Goal: Task Accomplishment & Management: Use online tool/utility

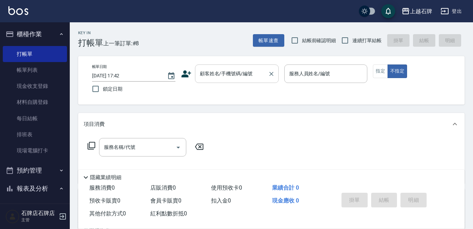
click at [253, 71] on input "顧客姓名/手機號碼/編號" at bounding box center [231, 74] width 67 height 12
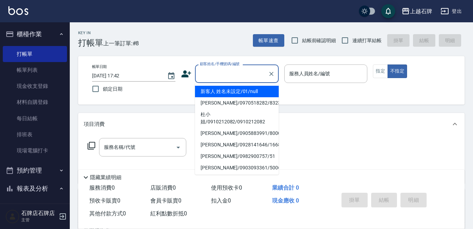
click at [270, 95] on li "新客人 姓名未設定/01/null" at bounding box center [237, 92] width 84 height 12
type input "1"
type input "新客人 姓名未設定/01/null"
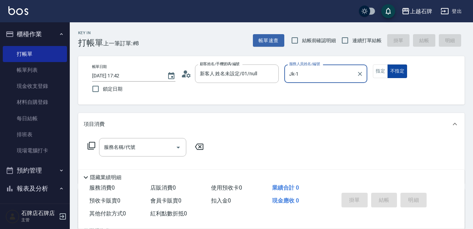
type input "Jk-1"
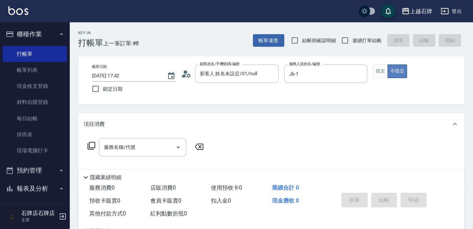
click at [390, 68] on button "不指定" at bounding box center [398, 72] width 20 height 14
click at [378, 68] on button "指定" at bounding box center [380, 72] width 15 height 14
click at [147, 150] on input "服務名稱/代號" at bounding box center [137, 147] width 71 height 12
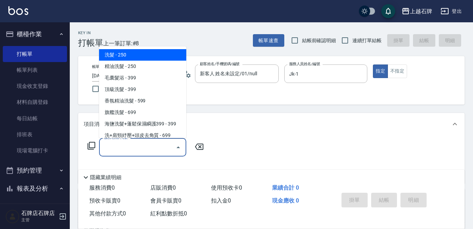
click at [161, 52] on span "洗髮 - 250" at bounding box center [142, 55] width 87 height 12
type input "洗髮(101)"
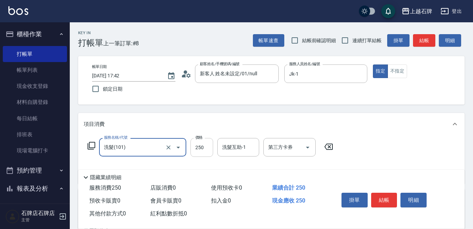
click at [209, 150] on input "250" at bounding box center [202, 147] width 23 height 19
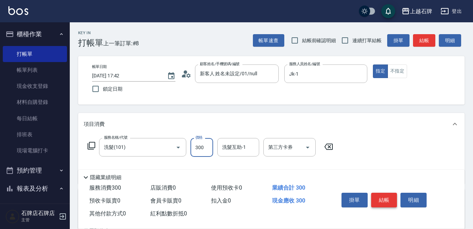
type input "300"
click at [392, 193] on button "結帳" at bounding box center [384, 200] width 26 height 15
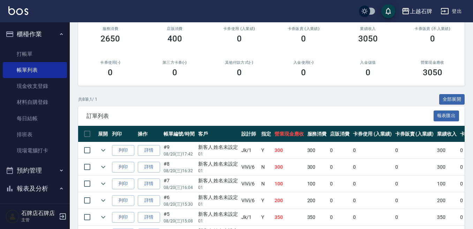
scroll to position [105, 0]
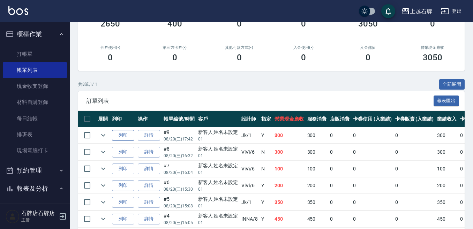
click at [113, 140] on button "列印" at bounding box center [123, 135] width 22 height 11
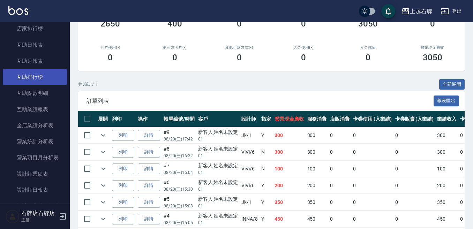
scroll to position [314, 0]
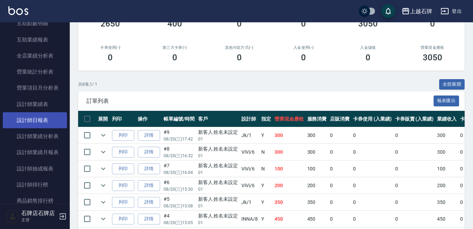
click at [45, 125] on link "設計師日報表" at bounding box center [35, 120] width 64 height 16
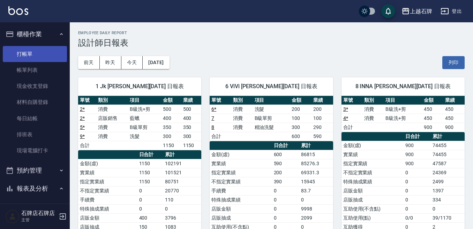
click at [43, 54] on link "打帳單" at bounding box center [35, 54] width 64 height 16
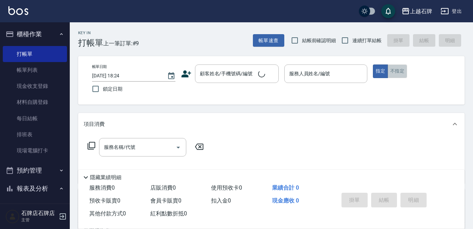
click at [390, 71] on button "不指定" at bounding box center [398, 72] width 20 height 14
click at [226, 44] on div "Key In 打帳單 上一筆訂單:#9 帳單速查 結帳前確認明細 連續打單結帳 掛單 結帳 明細" at bounding box center [267, 34] width 395 height 25
click at [245, 69] on div "顧客姓名/手機號碼/編號 顧客姓名/手機號碼/編號" at bounding box center [237, 74] width 84 height 19
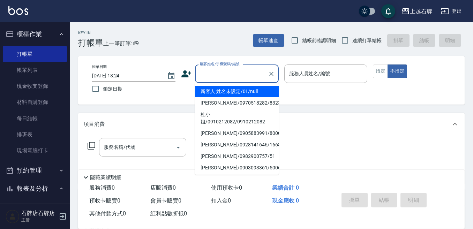
click at [254, 91] on li "新客人 姓名未設定/01/null" at bounding box center [237, 92] width 84 height 12
type input "1"
type input "新客人 姓名未設定/01/null"
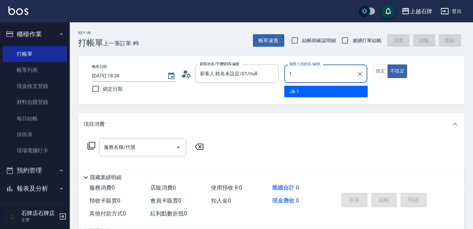
click at [352, 95] on div "Jk -1" at bounding box center [326, 92] width 83 height 12
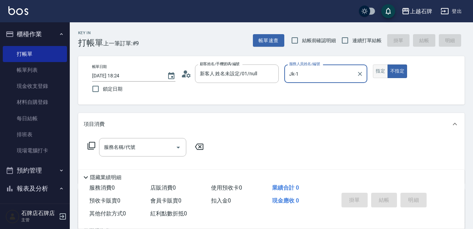
type input "Jk-1"
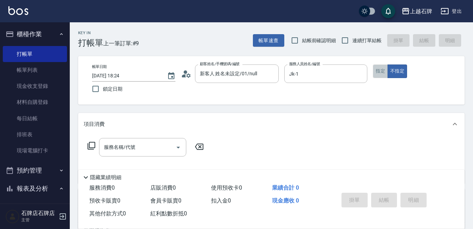
click at [382, 65] on button "指定" at bounding box center [380, 72] width 15 height 14
click at [164, 154] on input "服務名稱/代號" at bounding box center [137, 147] width 71 height 12
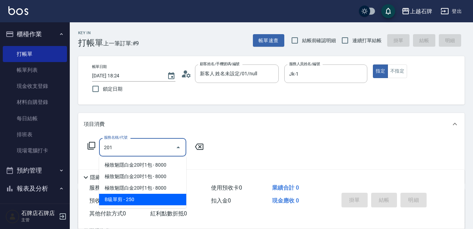
click at [134, 201] on span "B級單剪 - 250" at bounding box center [142, 200] width 87 height 12
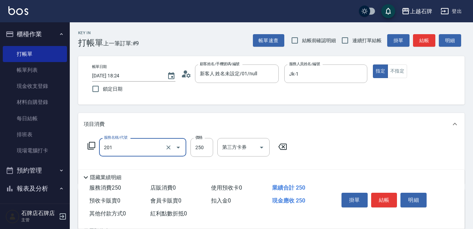
type input "B級單剪(201)"
click at [190, 155] on div "服務名稱/代號 B級單剪(201) 服務名稱/代號 價格 250 價格 第三方卡券 第三方卡券" at bounding box center [188, 147] width 208 height 19
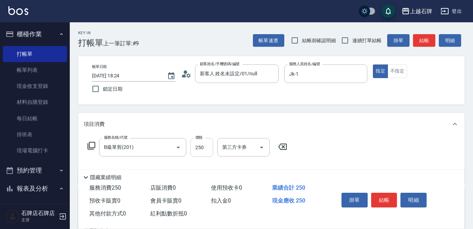
click at [191, 155] on input "250" at bounding box center [202, 147] width 23 height 19
click at [203, 145] on input "10250" at bounding box center [202, 147] width 23 height 19
type input "100"
click at [382, 199] on button "結帳" at bounding box center [384, 200] width 26 height 15
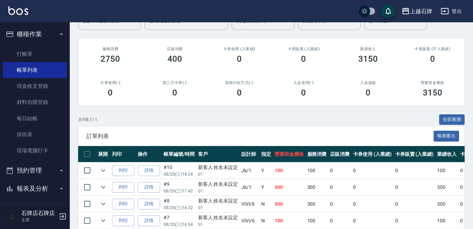
scroll to position [70, 0]
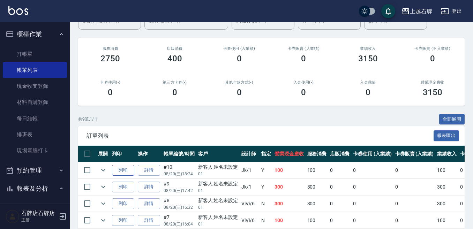
click at [128, 166] on button "列印" at bounding box center [123, 170] width 22 height 11
click at [32, 59] on link "打帳單" at bounding box center [35, 54] width 64 height 16
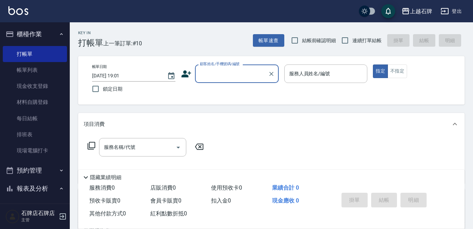
click at [236, 71] on input "顧客姓名/手機號碼/編號" at bounding box center [231, 74] width 67 height 12
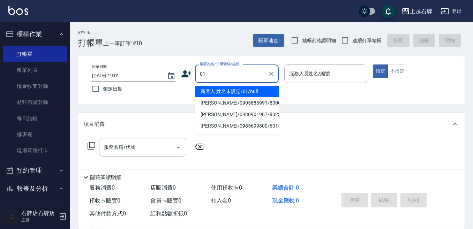
type input "01"
type input "6"
type input "新客人 姓名未設定/01/null"
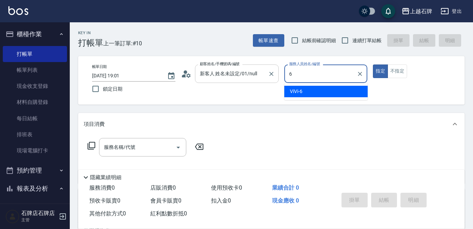
type input "6"
type button "true"
type input "ViVi-6"
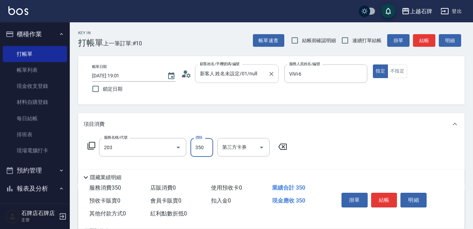
type input "B級洗+剪(203)"
type input "450"
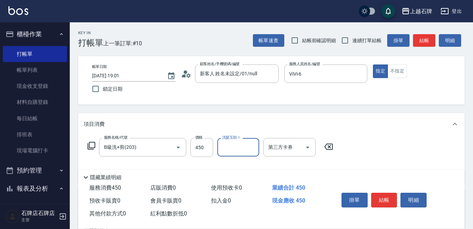
click at [418, 38] on button "結帳" at bounding box center [424, 40] width 22 height 13
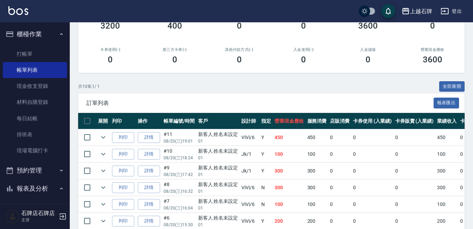
scroll to position [105, 0]
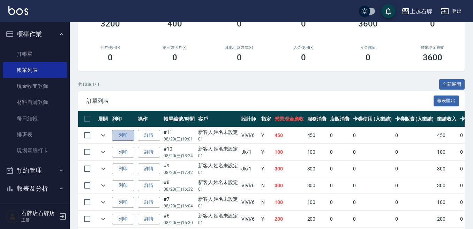
drag, startPoint x: 130, startPoint y: 139, endPoint x: 140, endPoint y: 141, distance: 10.3
click at [131, 139] on button "列印" at bounding box center [123, 135] width 22 height 11
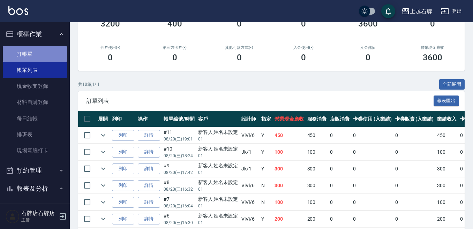
click at [38, 55] on link "打帳單" at bounding box center [35, 54] width 64 height 16
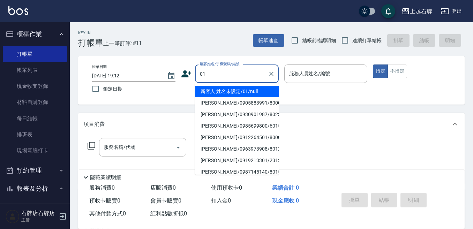
type input "新客人 姓名未設定/01/null"
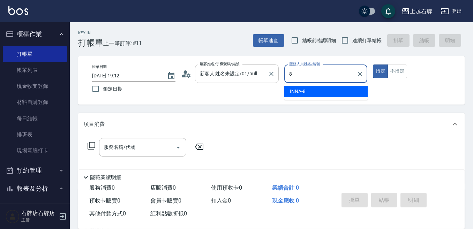
type input "INNA-8"
type button "true"
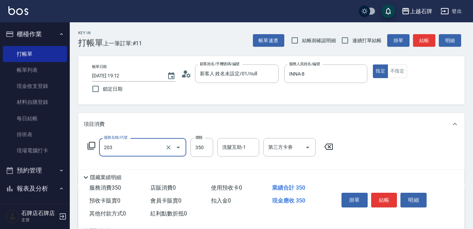
type input "B級洗+剪(203)"
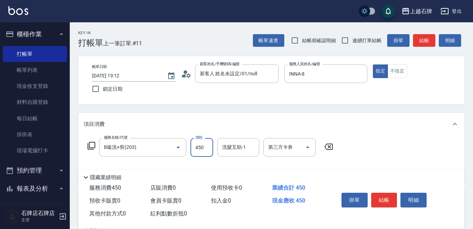
type input "450"
click at [376, 198] on button "結帳" at bounding box center [384, 200] width 26 height 15
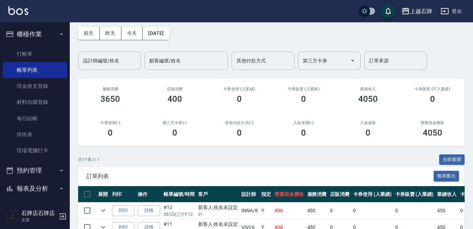
scroll to position [70, 0]
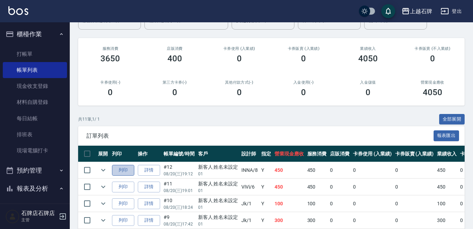
click at [121, 172] on button "列印" at bounding box center [123, 170] width 22 height 11
click at [32, 52] on link "打帳單" at bounding box center [35, 54] width 64 height 16
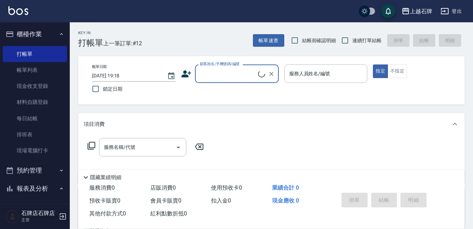
click at [239, 73] on input "顧客姓名/手機號碼/編號" at bounding box center [228, 74] width 60 height 12
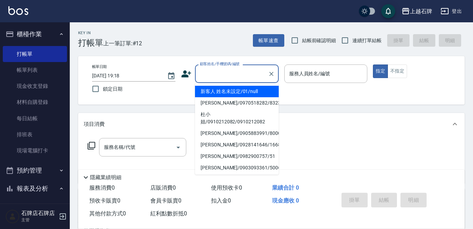
click at [260, 88] on li "新客人 姓名未設定/01/null" at bounding box center [237, 92] width 84 height 12
type input "1"
type input "新客人 姓名未設定/01/null"
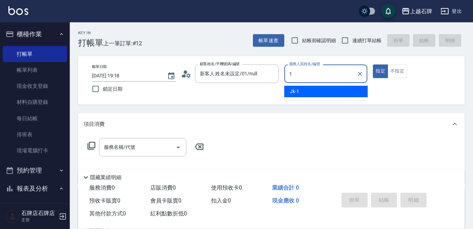
click at [334, 91] on div "Jk -1" at bounding box center [326, 92] width 83 height 12
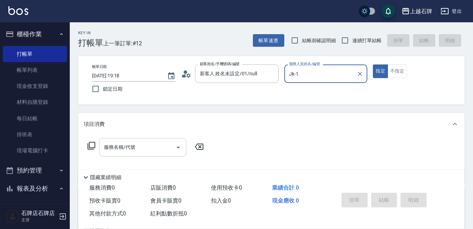
type input "Jk-1"
click at [134, 143] on input "服務名稱/代號" at bounding box center [137, 147] width 71 height 12
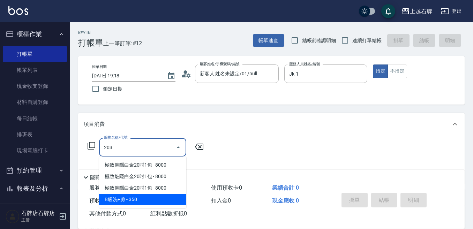
click at [135, 195] on span "B級洗+剪 - 350" at bounding box center [142, 200] width 87 height 12
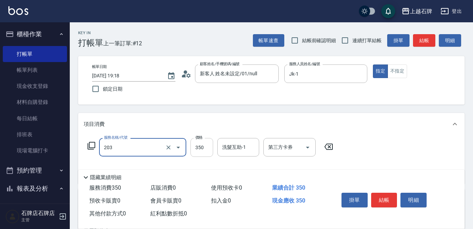
type input "B級洗+剪(203)"
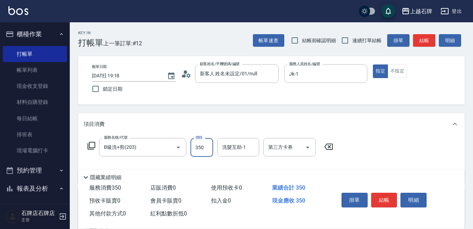
click at [193, 149] on input "350" at bounding box center [202, 147] width 23 height 19
type input "499"
click at [391, 200] on button "結帳" at bounding box center [384, 200] width 26 height 15
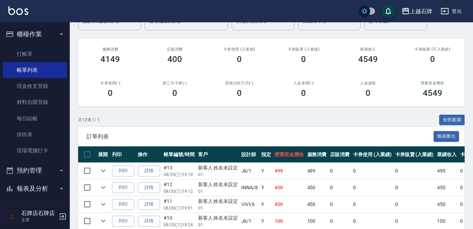
scroll to position [70, 0]
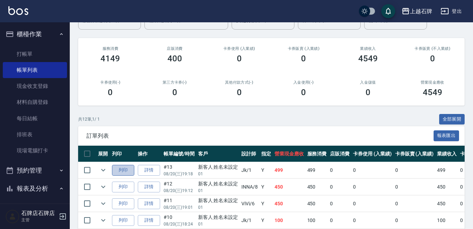
click at [123, 173] on button "列印" at bounding box center [123, 170] width 22 height 11
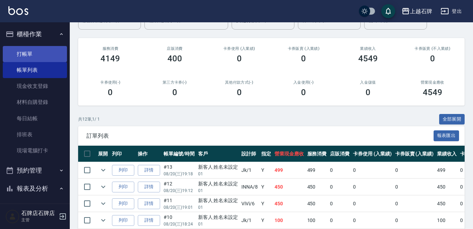
click at [27, 55] on link "打帳單" at bounding box center [35, 54] width 64 height 16
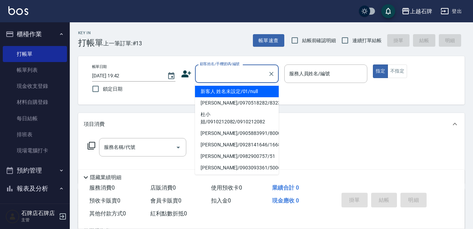
click at [222, 71] on input "顧客姓名/手機號碼/編號" at bounding box center [231, 74] width 67 height 12
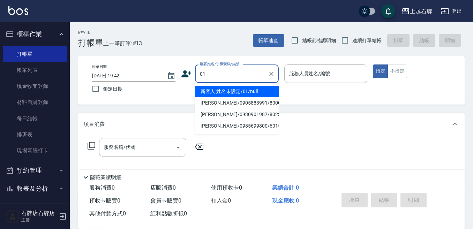
type input "01"
type input "6"
type input "新客人 姓名未設定/01/null"
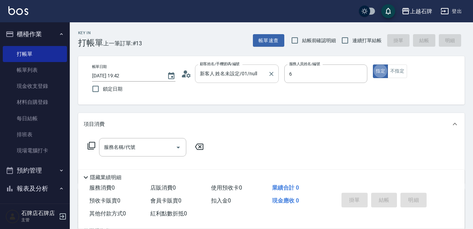
type input "ViVi-6"
type button "true"
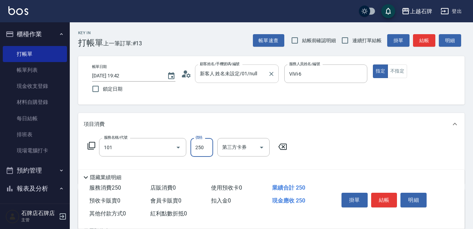
type input "洗髮(101)"
type input "300"
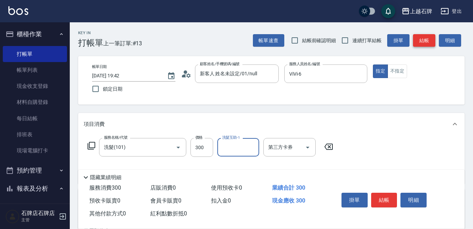
click at [419, 38] on button "結帳" at bounding box center [424, 40] width 22 height 13
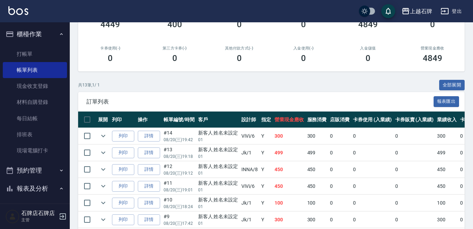
scroll to position [105, 0]
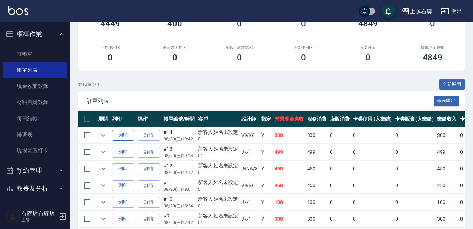
click at [126, 133] on button "列印" at bounding box center [123, 135] width 22 height 11
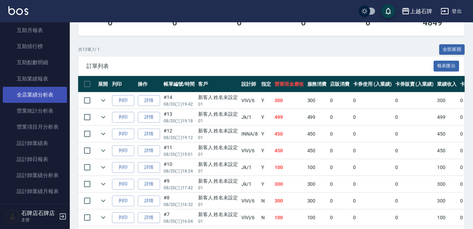
scroll to position [279, 0]
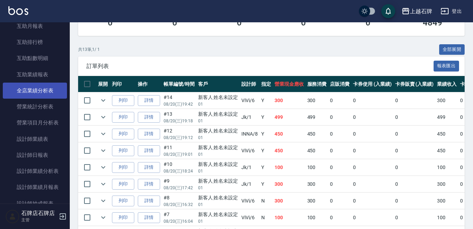
click at [49, 153] on link "設計師日報表" at bounding box center [35, 155] width 64 height 16
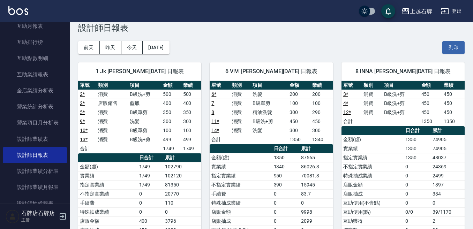
scroll to position [15, 0]
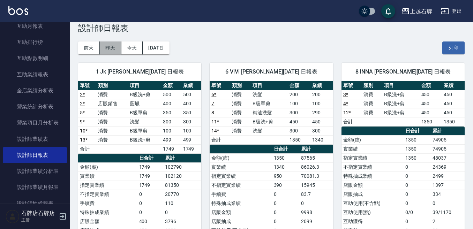
click at [116, 49] on button "昨天" at bounding box center [111, 48] width 22 height 13
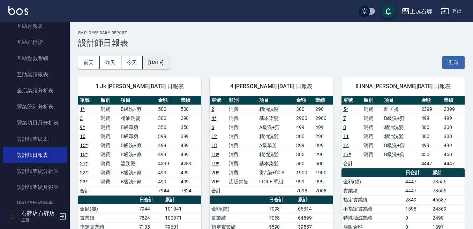
click at [157, 61] on button "[DATE]" at bounding box center [156, 62] width 27 height 13
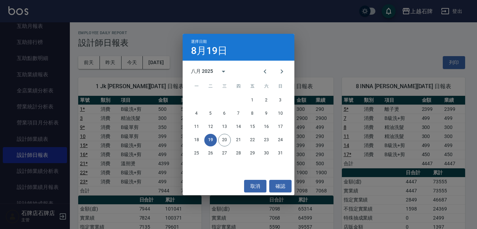
click at [124, 61] on div "選擇日期 [DATE] 八月 2025 一 二 三 四 五 六 日 1 2 3 4 5 6 7 8 9 10 11 12 13 14 15 16 17 18 …" at bounding box center [238, 114] width 477 height 229
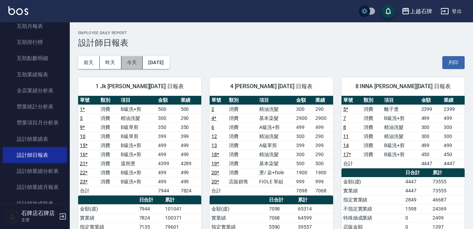
click at [124, 61] on button "今天" at bounding box center [132, 62] width 22 height 13
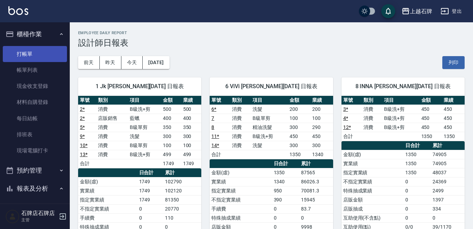
click at [38, 61] on link "打帳單" at bounding box center [35, 54] width 64 height 16
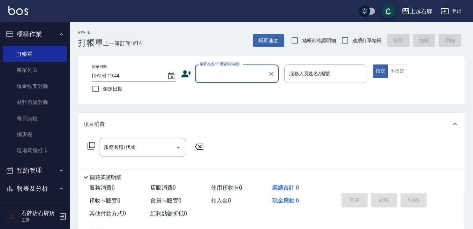
click at [234, 71] on input "顧客姓名/手機號碼/編號" at bounding box center [231, 74] width 67 height 12
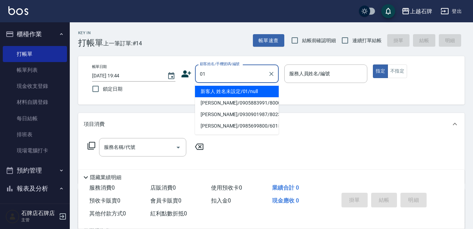
type input "01"
type input "6"
type input "新客人 姓名未設定/01/null"
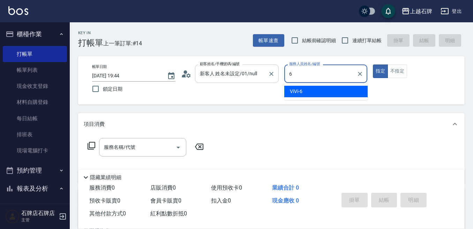
type input "ViVi-6"
type button "true"
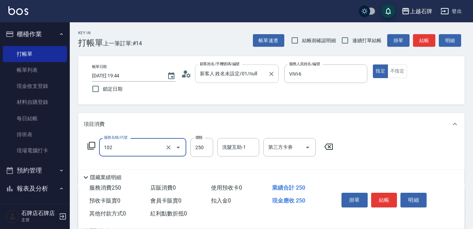
type input "精油洗髮(102)"
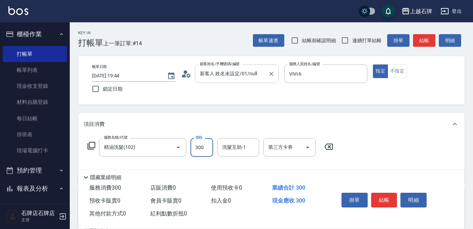
type input "300"
click at [403, 75] on button "不指定" at bounding box center [398, 72] width 20 height 14
drag, startPoint x: 419, startPoint y: 49, endPoint x: 426, endPoint y: 42, distance: 9.9
click at [420, 49] on div "Key In 打帳單 上一筆訂單:#14 帳單速查 結帳前確認明細 連續打單結帳 掛單 結帳 明細 帳單日期 [DATE] 19:44 鎖定日期 顧客姓名/手…" at bounding box center [272, 181] width 404 height 318
click at [426, 42] on button "結帳" at bounding box center [424, 40] width 22 height 13
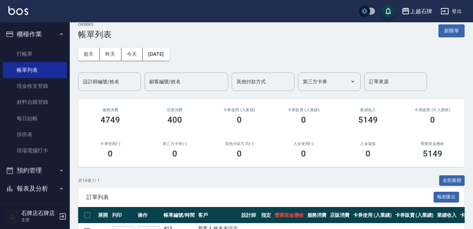
scroll to position [105, 0]
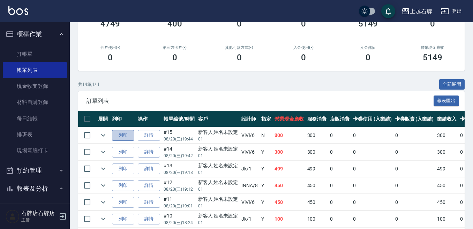
click at [119, 132] on button "列印" at bounding box center [123, 135] width 22 height 11
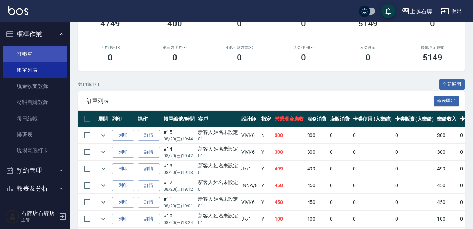
click at [29, 57] on link "打帳單" at bounding box center [35, 54] width 64 height 16
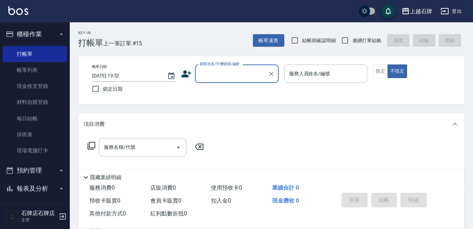
click at [248, 69] on input "顧客姓名/手機號碼/編號" at bounding box center [231, 74] width 67 height 12
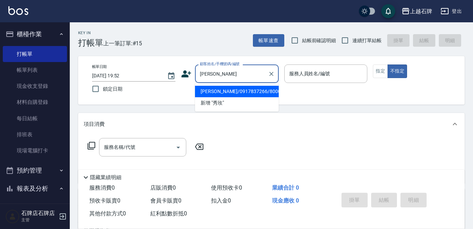
click at [244, 92] on li "[PERSON_NAME]/0917837266/8000176" at bounding box center [237, 92] width 84 height 12
type input "[PERSON_NAME]/0917837266/8000176"
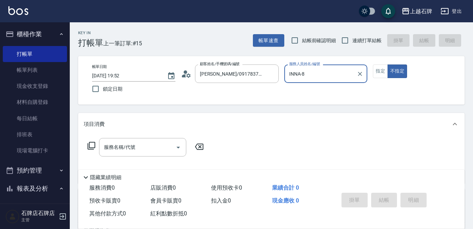
type input "INNA-8"
click at [383, 66] on button "指定" at bounding box center [380, 72] width 15 height 14
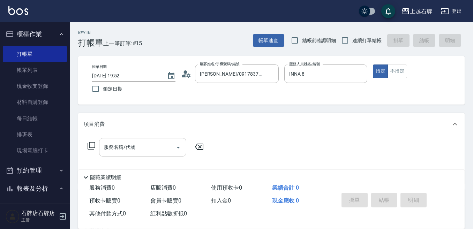
click at [113, 149] on div "服務名稱/代號 服務名稱/代號" at bounding box center [142, 147] width 87 height 19
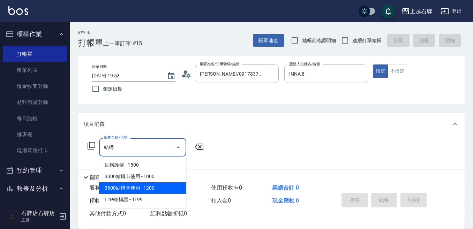
click at [152, 187] on span "3600結構卡使用 - 1200" at bounding box center [142, 189] width 87 height 12
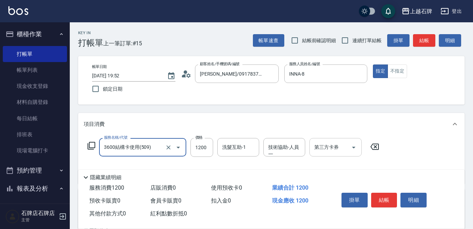
type input "3600結構卡使用(509)"
click at [339, 150] on input "第三方卡券" at bounding box center [331, 147] width 36 height 12
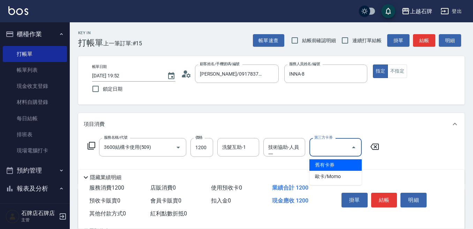
click at [343, 166] on span "舊有卡券" at bounding box center [336, 166] width 52 height 12
type input "舊有卡券"
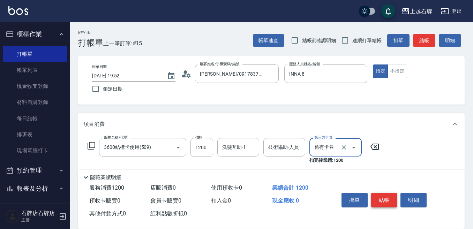
click at [386, 198] on button "結帳" at bounding box center [384, 200] width 26 height 15
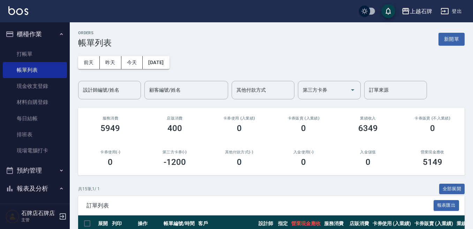
scroll to position [70, 0]
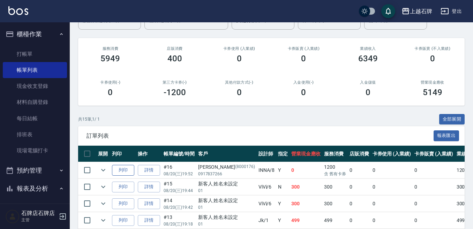
click at [125, 170] on button "列印" at bounding box center [123, 170] width 22 height 11
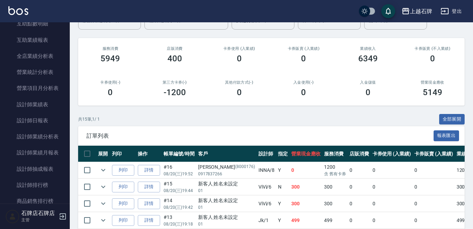
scroll to position [314, 0]
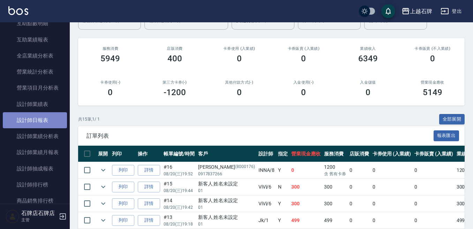
click at [44, 127] on link "設計師日報表" at bounding box center [35, 120] width 64 height 16
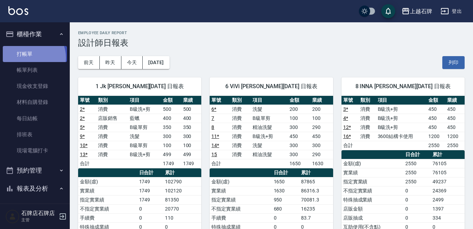
click at [30, 58] on link "打帳單" at bounding box center [35, 54] width 64 height 16
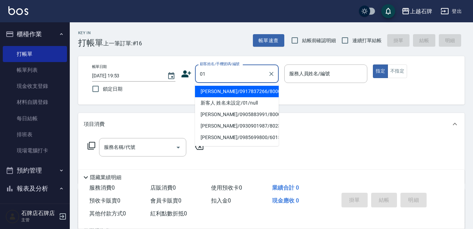
type input "[PERSON_NAME]/0917837266/8000176"
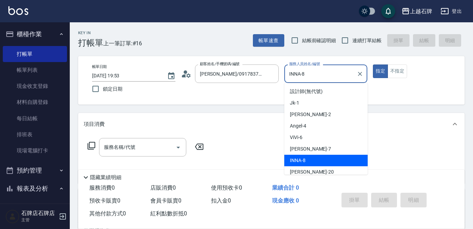
type input "INNA-8"
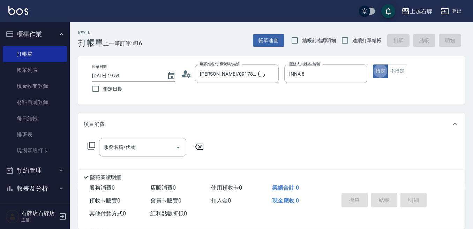
type button "true"
type input "新客人 姓名未設定/01/null"
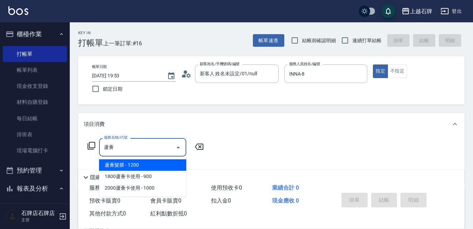
click at [133, 161] on span "蘆薈髮膜 - 1200" at bounding box center [142, 166] width 87 height 12
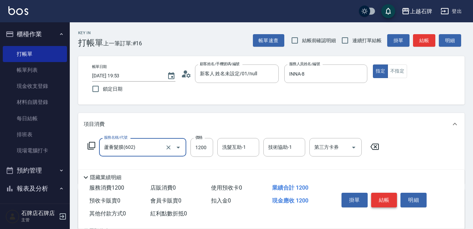
type input "蘆薈髮膜(602)"
click at [381, 198] on button "結帳" at bounding box center [384, 200] width 26 height 15
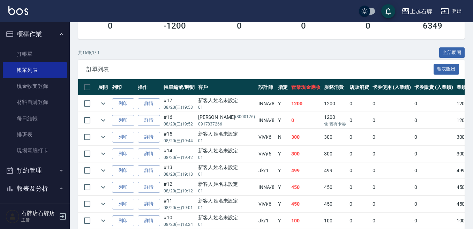
scroll to position [140, 0]
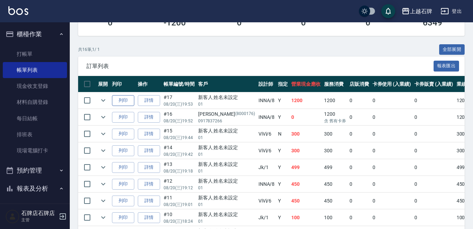
click at [124, 103] on button "列印" at bounding box center [123, 100] width 22 height 11
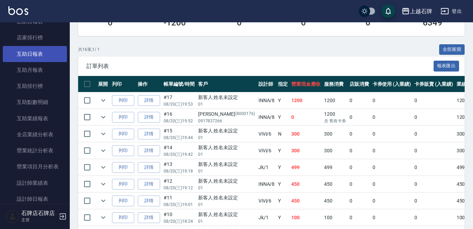
scroll to position [244, 0]
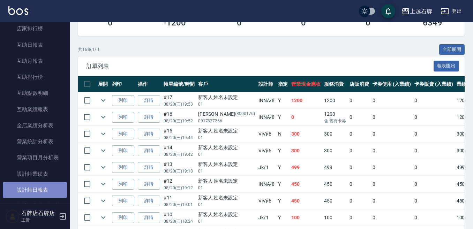
click at [43, 196] on link "設計師日報表" at bounding box center [35, 190] width 64 height 16
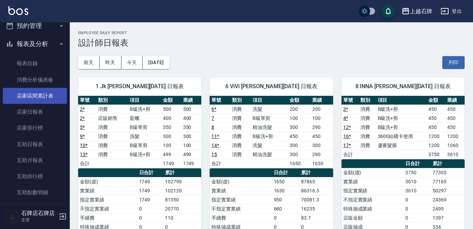
scroll to position [140, 0]
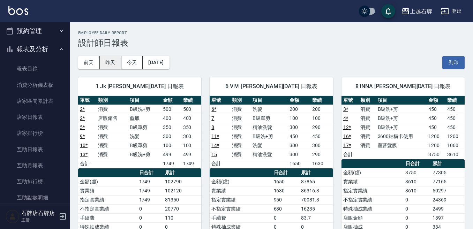
click at [111, 64] on button "昨天" at bounding box center [111, 62] width 22 height 13
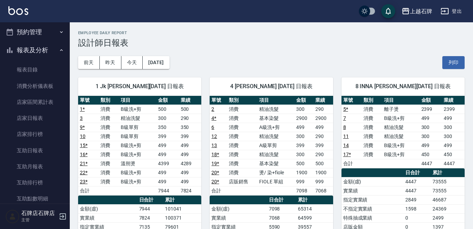
scroll to position [140, 0]
click at [128, 65] on button "今天" at bounding box center [132, 62] width 22 height 13
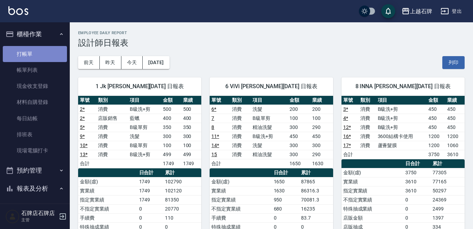
click at [55, 50] on link "打帳單" at bounding box center [35, 54] width 64 height 16
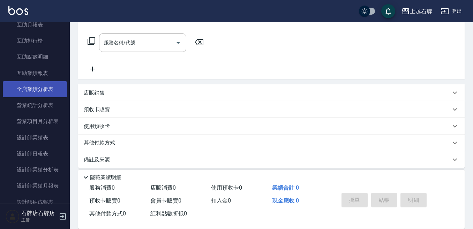
scroll to position [349, 0]
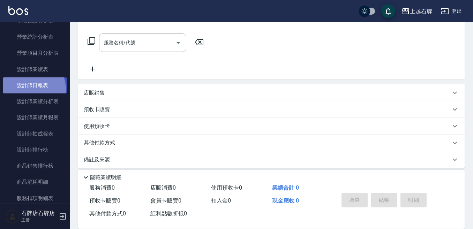
click at [30, 89] on link "設計師日報表" at bounding box center [35, 85] width 64 height 16
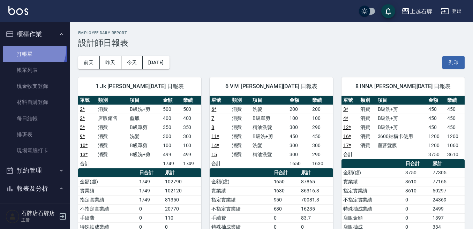
click at [24, 48] on link "打帳單" at bounding box center [35, 54] width 64 height 16
